Goal: Task Accomplishment & Management: Complete application form

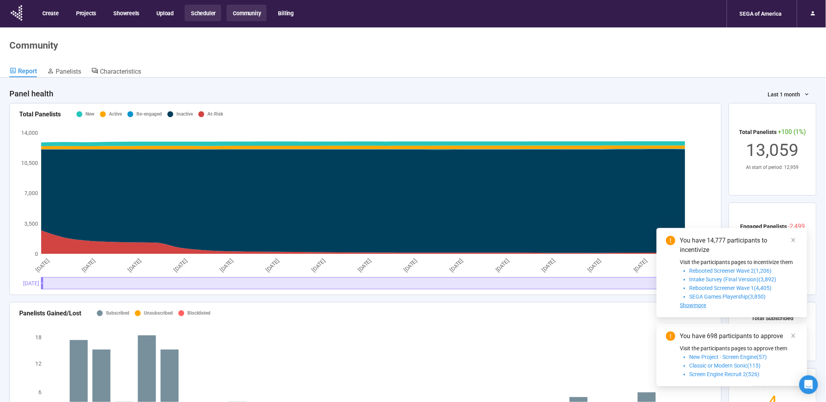
click at [196, 20] on button "Scheduler" at bounding box center [203, 13] width 36 height 16
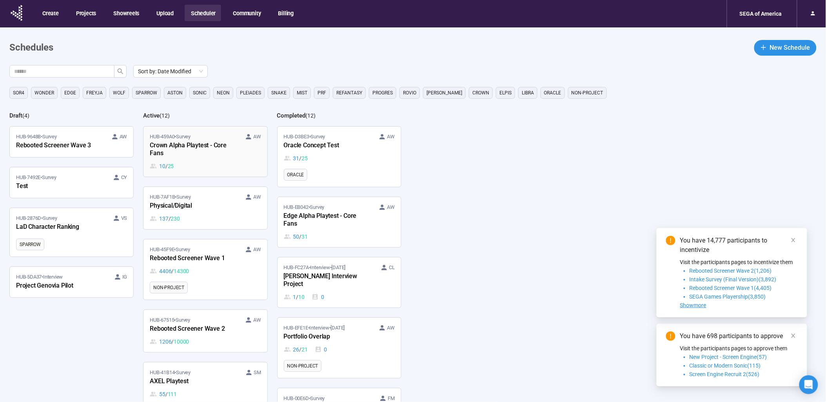
click at [246, 152] on div "HUB-459A0 • Survey AW Crown Alpha Playtest - Core Fans 10 / 25" at bounding box center [205, 152] width 111 height 38
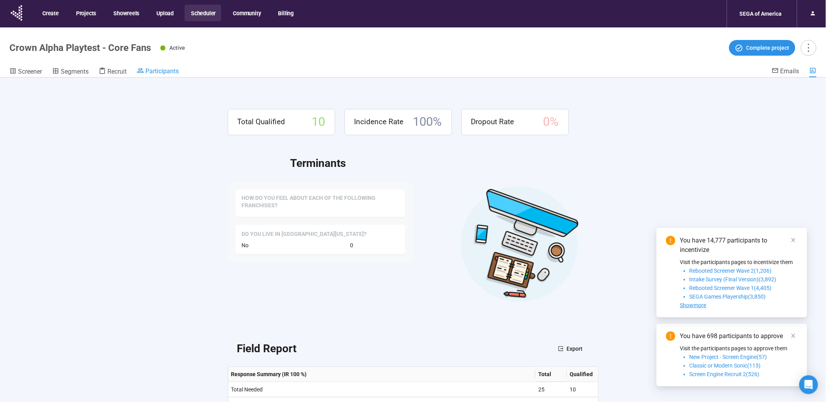
click at [174, 75] on span "Participants" at bounding box center [161, 70] width 33 height 7
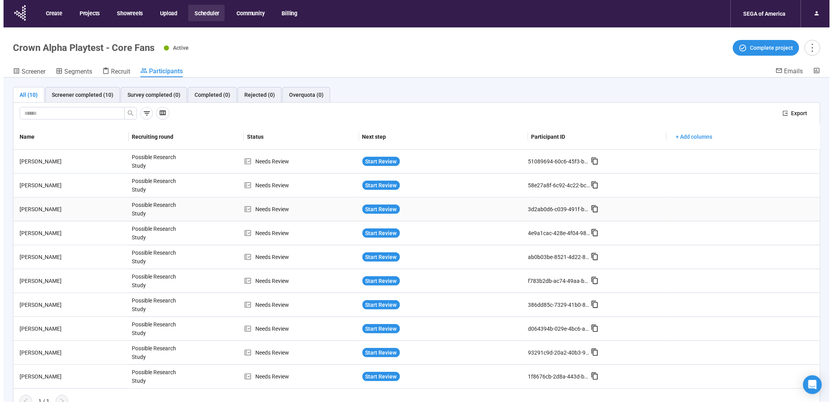
scroll to position [27, 0]
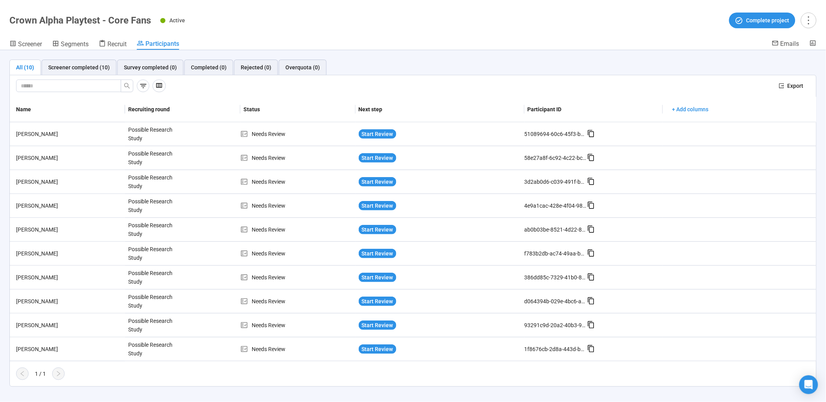
click at [130, 42] on div "Screener Segments Recruit Participants" at bounding box center [390, 45] width 763 height 10
click at [126, 42] on span "Recruit" at bounding box center [116, 43] width 19 height 7
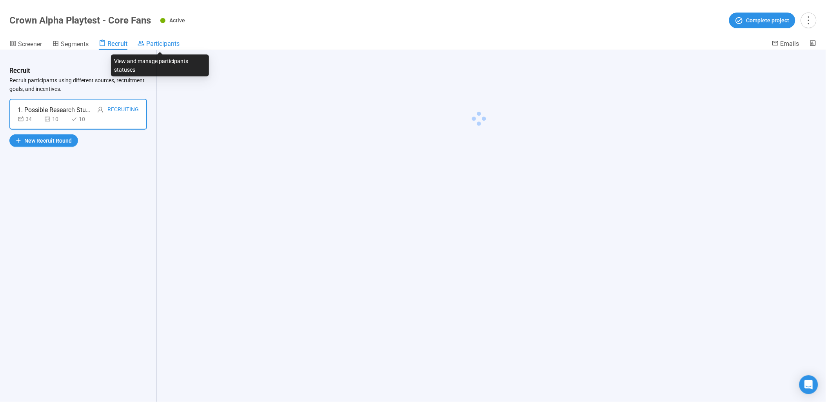
click at [158, 48] on link "Participants" at bounding box center [159, 44] width 42 height 9
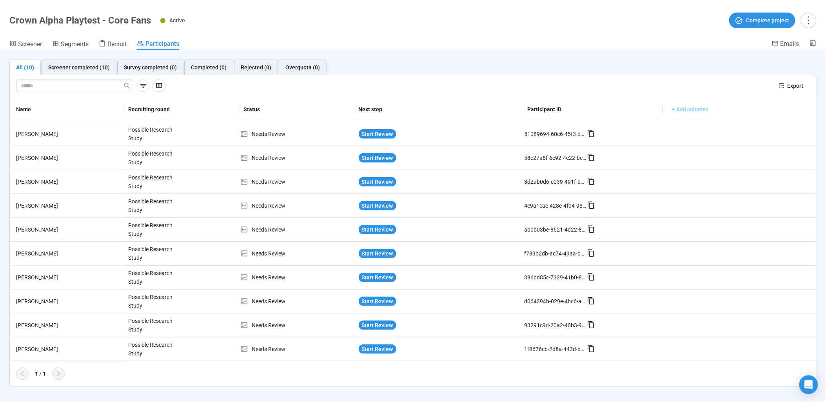
click at [693, 107] on span "+ Add columns" at bounding box center [691, 109] width 36 height 9
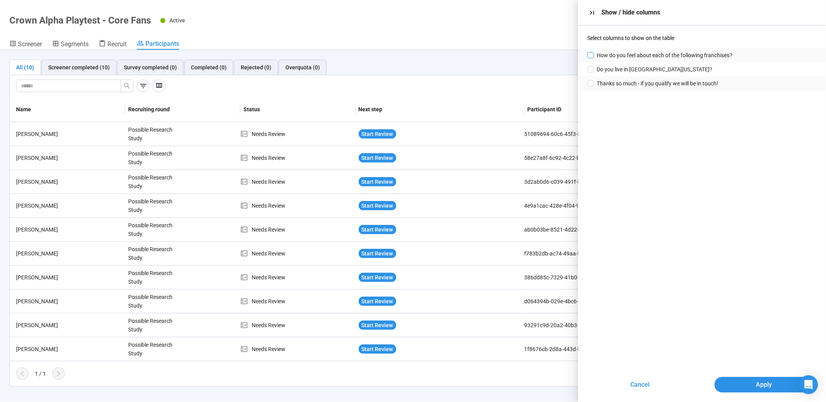
click at [665, 56] on span "How do you feel about each of the following franchises?" at bounding box center [665, 55] width 136 height 9
click at [773, 385] on button "Apply" at bounding box center [764, 385] width 99 height 16
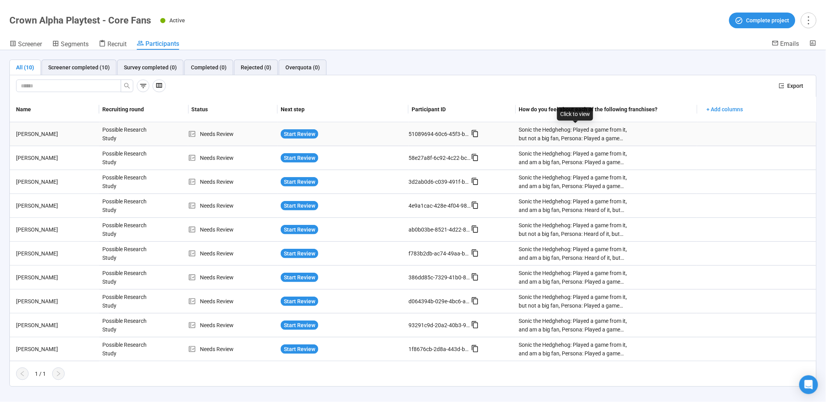
click at [578, 134] on div "Sonic the Hedghehog: Played a game from it, but not a big fan, Persona: Played …" at bounding box center [575, 133] width 113 height 17
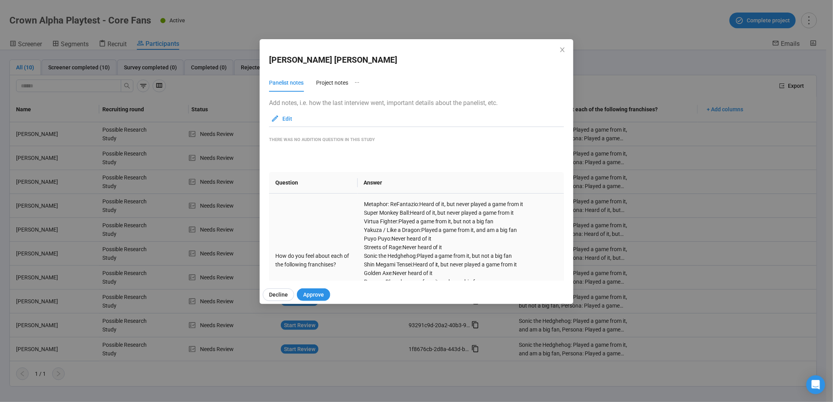
scroll to position [44, 0]
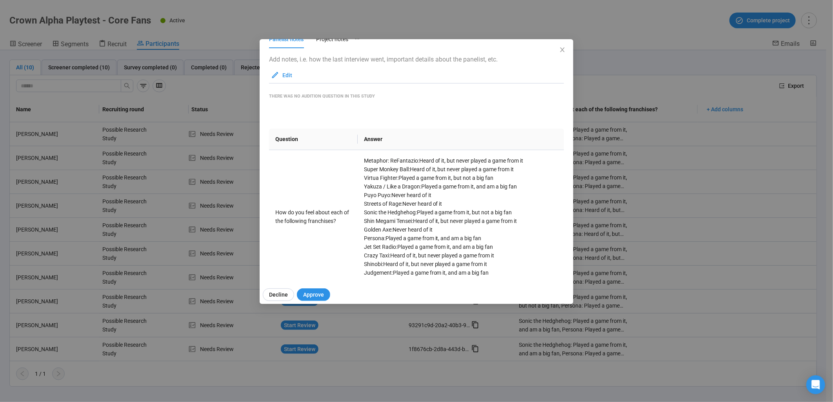
click at [622, 192] on div "[PERSON_NAME] Panelist notes Project notes Add notes, i.e. how the last intervi…" at bounding box center [416, 201] width 833 height 402
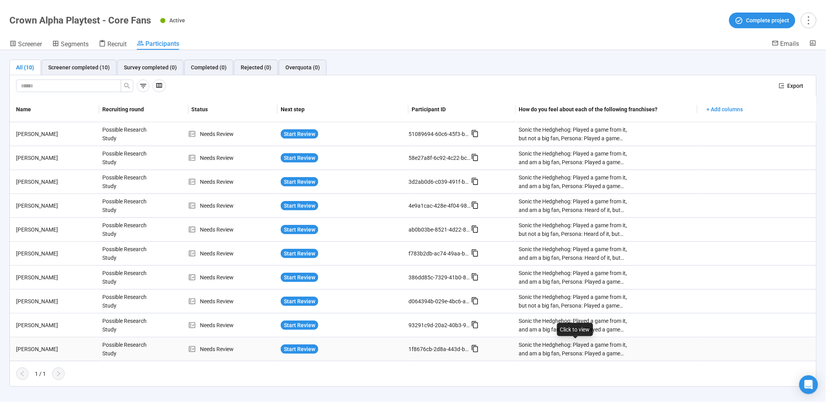
click at [549, 347] on div "Sonic the Hedghehog: Played a game from it, and am a big fan, Persona: Played a…" at bounding box center [575, 349] width 113 height 17
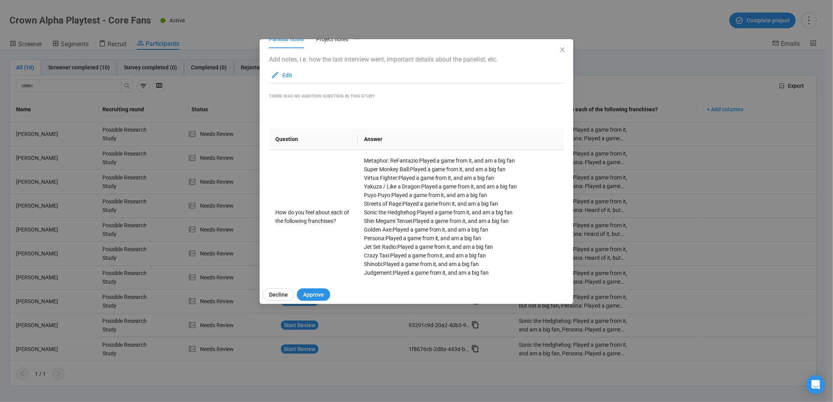
click at [595, 205] on div "[PERSON_NAME] Panelist notes Project notes Add notes, i.e. how the last intervi…" at bounding box center [416, 201] width 833 height 402
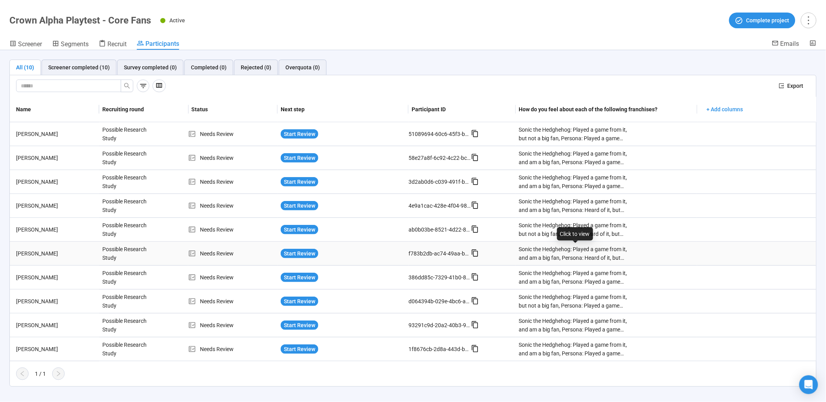
click at [574, 249] on div "Sonic the Hedghehog: Played a game from it, and am a big fan, Persona: Heard of…" at bounding box center [575, 253] width 113 height 17
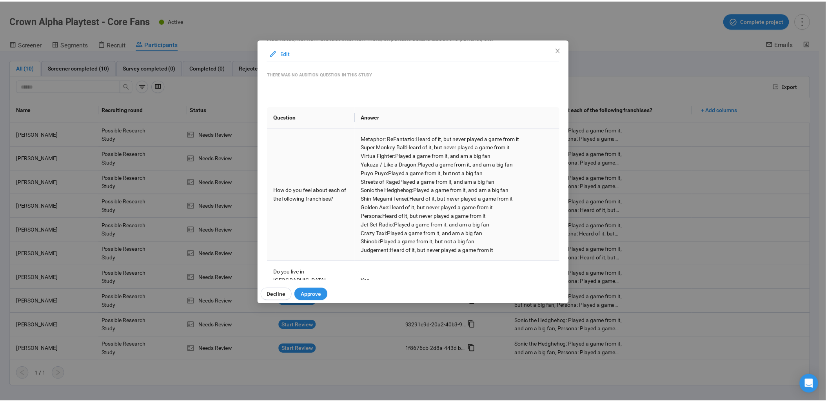
scroll to position [87, 0]
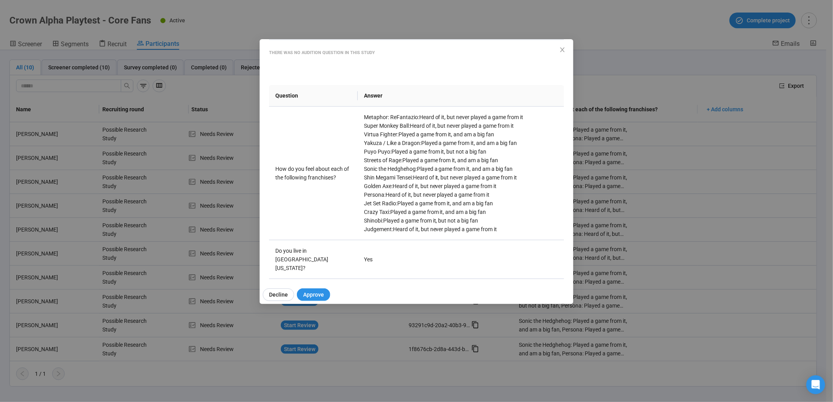
click at [662, 123] on div "[PERSON_NAME] Panelist notes Project notes Add notes, i.e. how the last intervi…" at bounding box center [416, 201] width 833 height 402
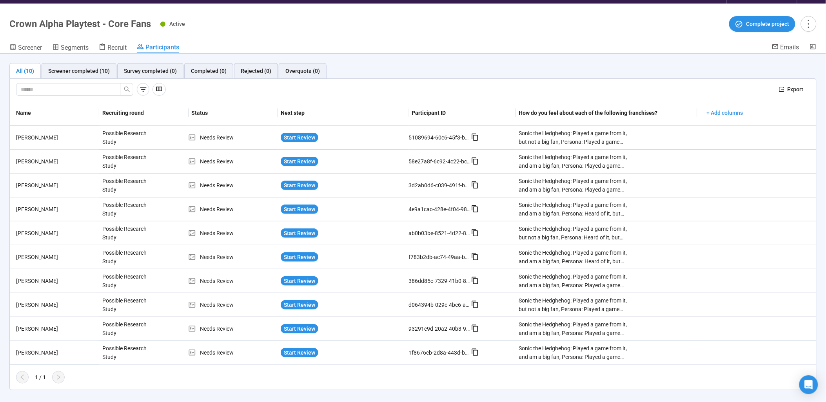
scroll to position [0, 0]
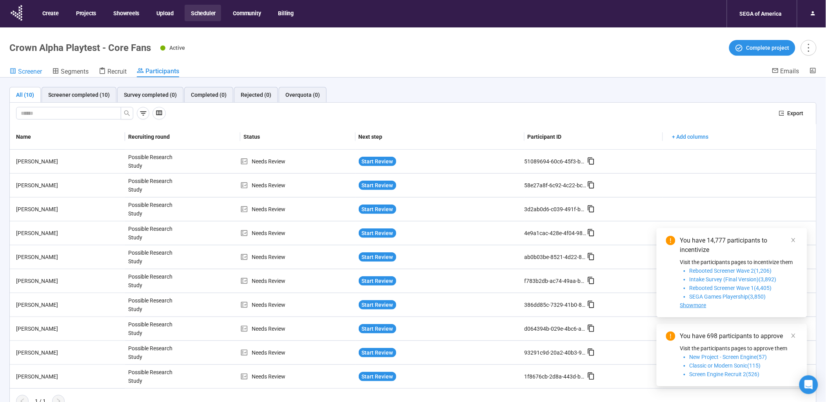
click at [40, 71] on span "Screener" at bounding box center [30, 71] width 24 height 7
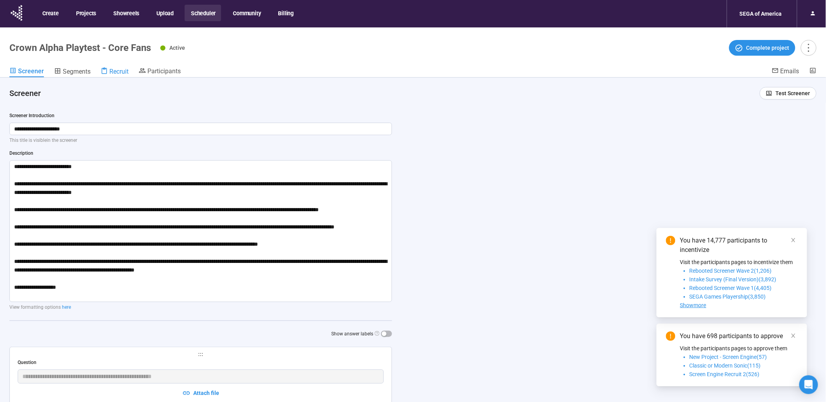
click at [120, 72] on span "Recruit" at bounding box center [118, 71] width 19 height 7
